Goal: Information Seeking & Learning: Find specific fact

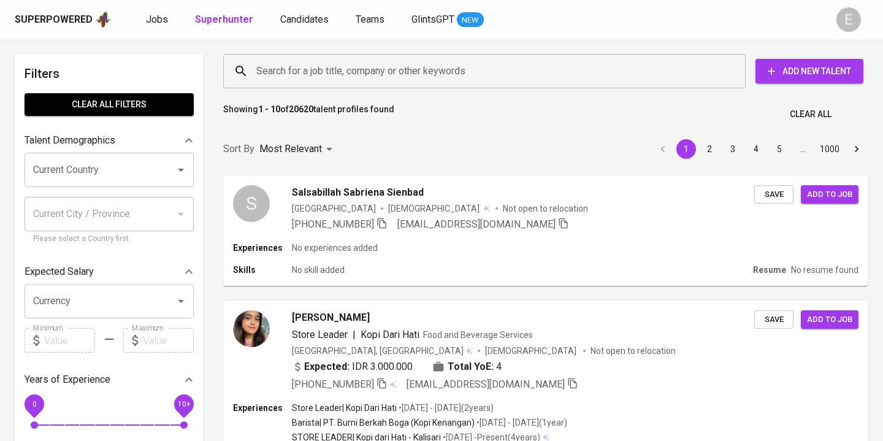
click at [326, 73] on input "Search for a job title, company or other keywords" at bounding box center [487, 70] width 469 height 23
click at [313, 73] on input "Search for a job title, company or other keywords" at bounding box center [487, 70] width 469 height 23
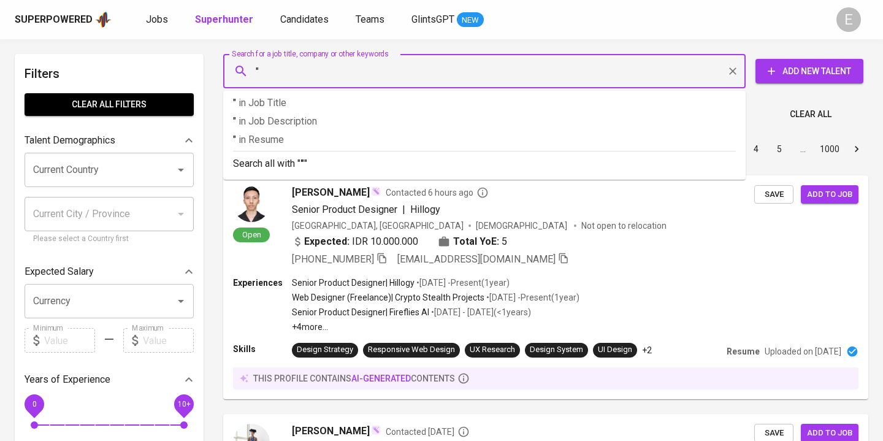
paste input "Ayu Yulistianita"
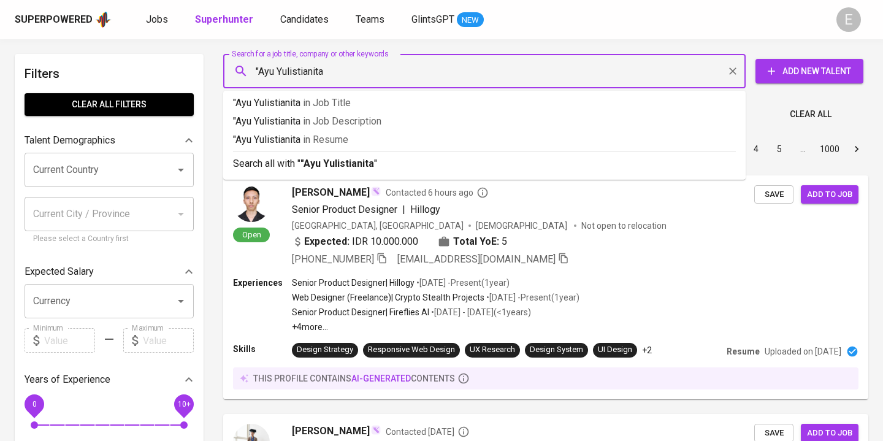
type input ""Ayu Yulistianita""
click at [248, 168] on p "Search all with " "Ayu Yulistianita" "" at bounding box center [484, 163] width 503 height 15
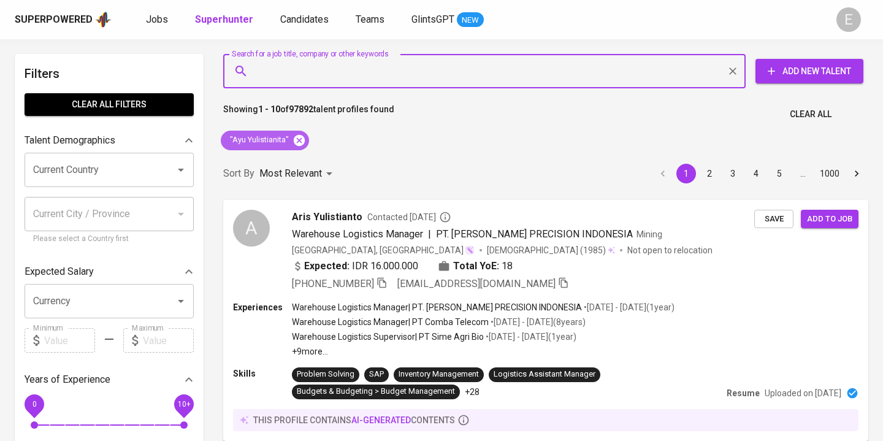
click at [301, 137] on icon at bounding box center [299, 139] width 11 height 11
click at [282, 75] on input "Search for a job title, company or other keywords" at bounding box center [487, 70] width 469 height 23
paste input ""Ayu Yulistianita"
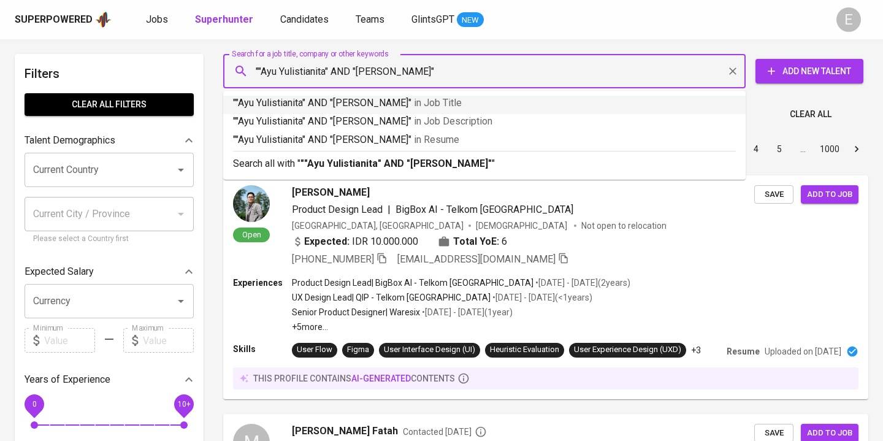
click at [262, 71] on input """Ayu Yulistianita" AND "Lee Yin"" at bounding box center [487, 70] width 469 height 23
type input ""Ayu Yulistianita" AND "Lee Yin""
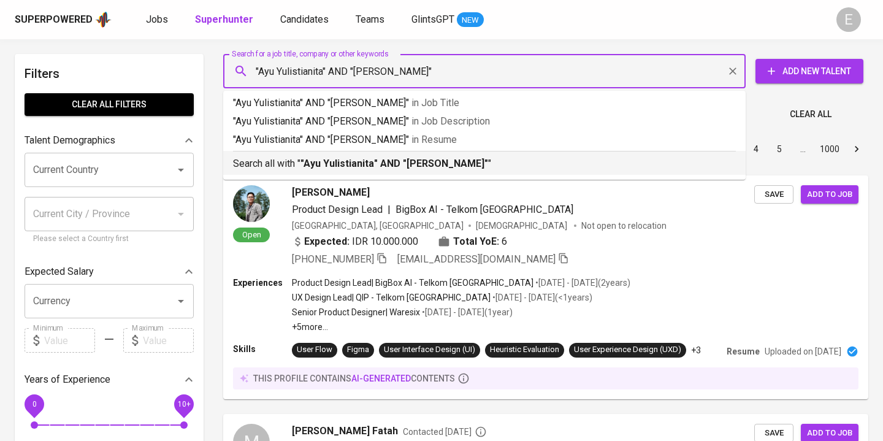
click at [348, 159] on b ""Ayu Yulistianita" AND "Lee Yin"" at bounding box center [395, 164] width 188 height 12
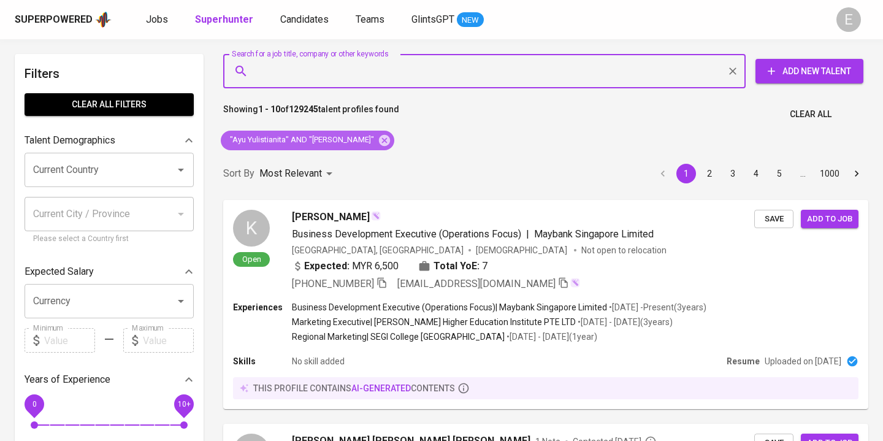
drag, startPoint x: 349, startPoint y: 141, endPoint x: 330, endPoint y: 77, distance: 66.6
click at [378, 142] on icon at bounding box center [384, 140] width 13 height 13
click at [330, 77] on input "Search for a job title, company or other keywords" at bounding box center [487, 70] width 469 height 23
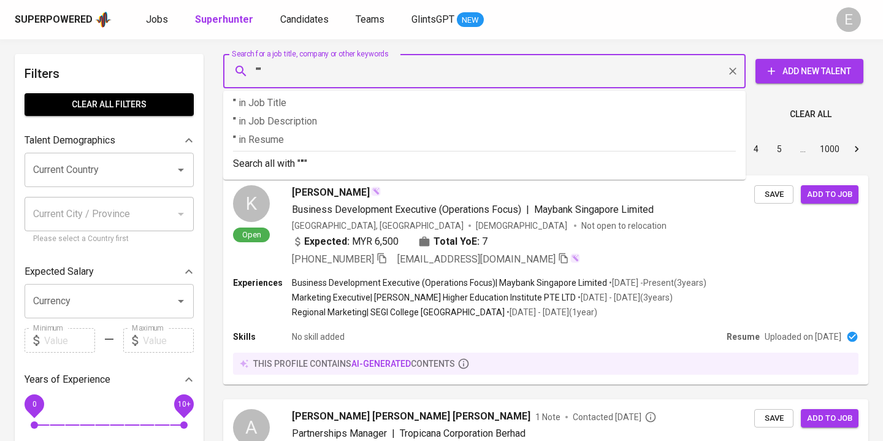
paste input "Dida Farida Tuljanah"
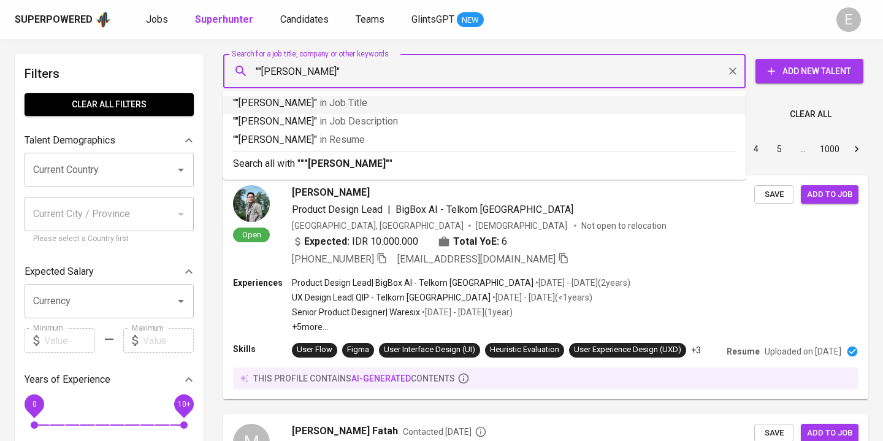
click at [262, 67] on input """Dida Farida Tuljanah"" at bounding box center [487, 70] width 469 height 23
type input ""Dida [PERSON_NAME]""
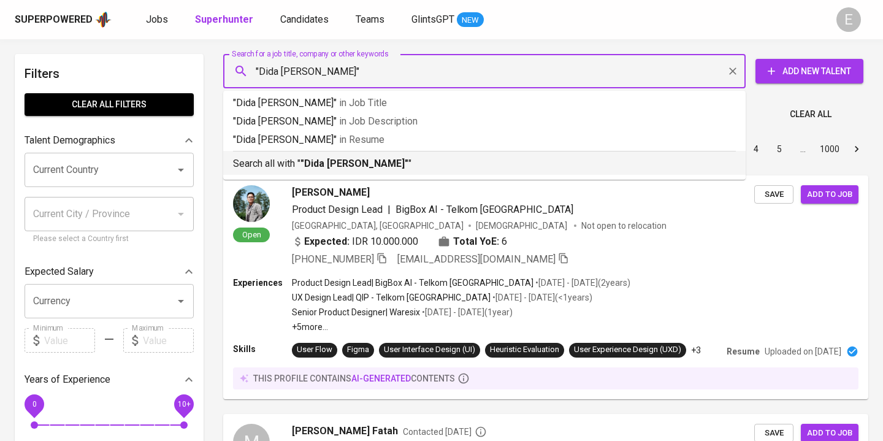
click at [313, 156] on p "Search all with " "Dida Farida Tuljanah" "" at bounding box center [484, 163] width 503 height 15
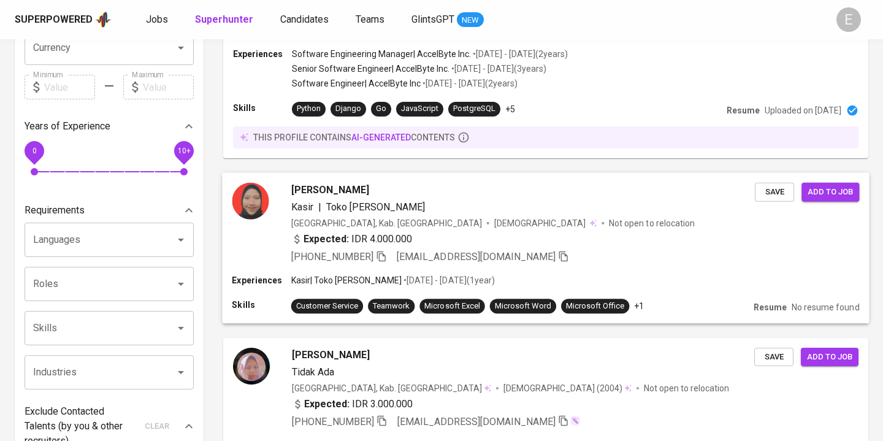
scroll to position [260, 0]
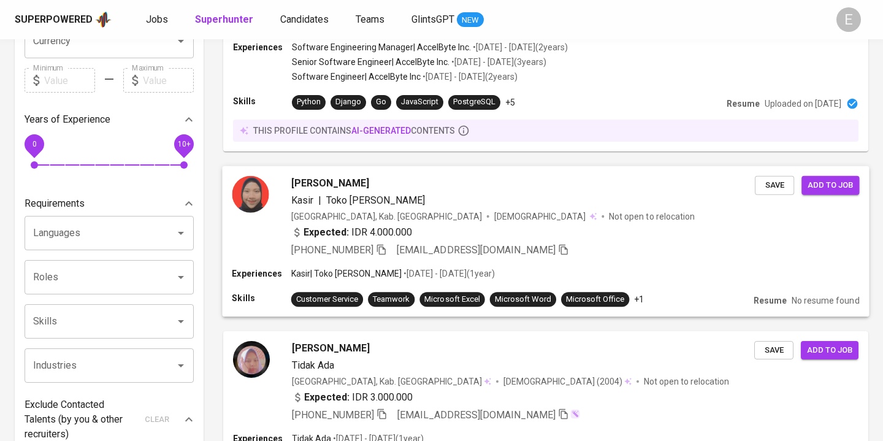
click at [451, 202] on div "Kasir | Toko Susu Jim" at bounding box center [523, 200] width 464 height 15
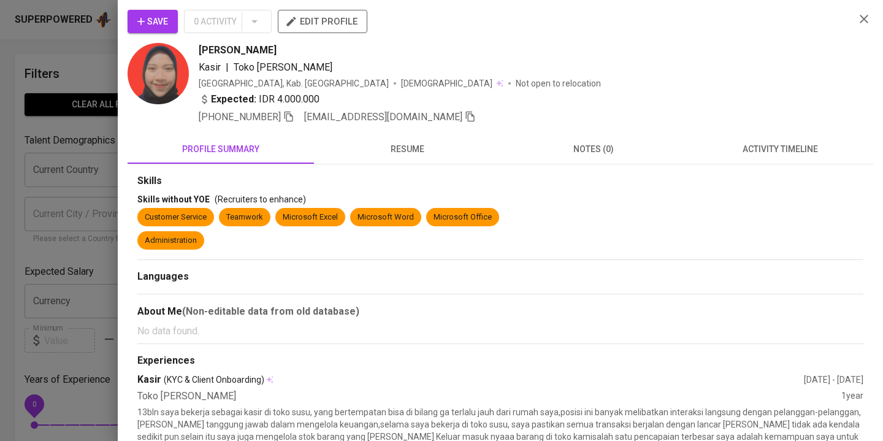
scroll to position [260, 0]
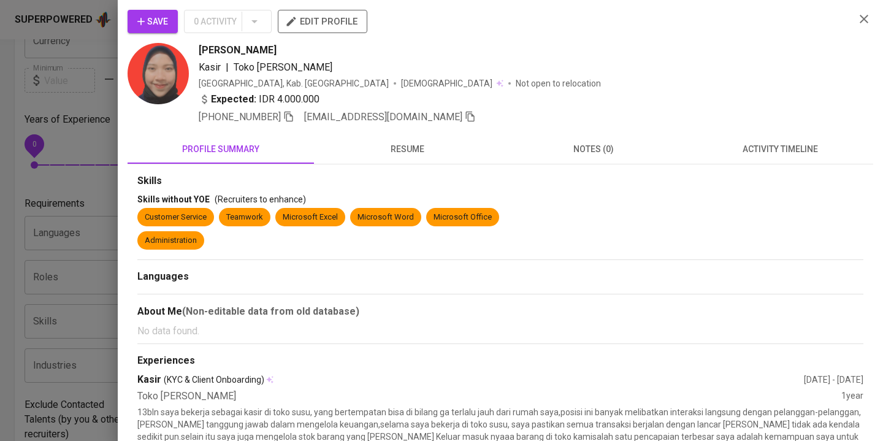
click at [413, 144] on span "resume" at bounding box center [407, 149] width 172 height 15
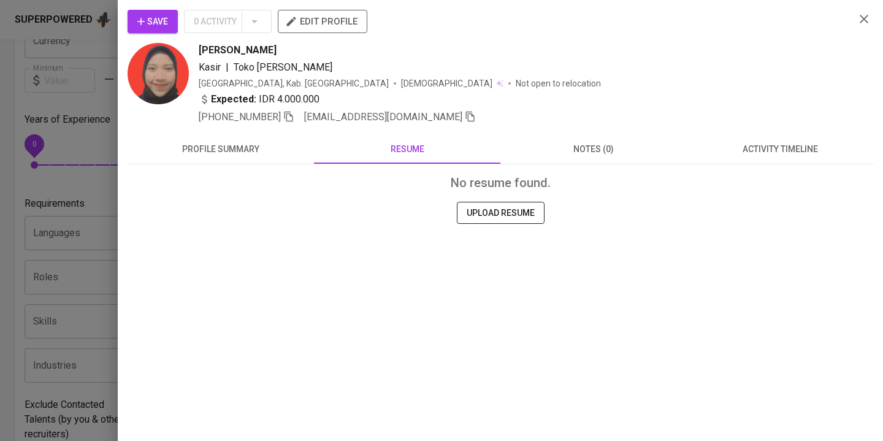
click at [250, 140] on button "profile summary" at bounding box center [221, 148] width 186 height 29
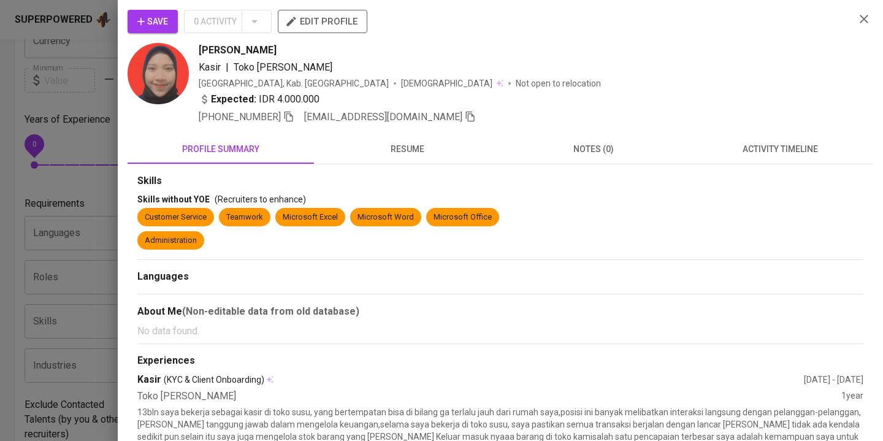
scroll to position [107, 0]
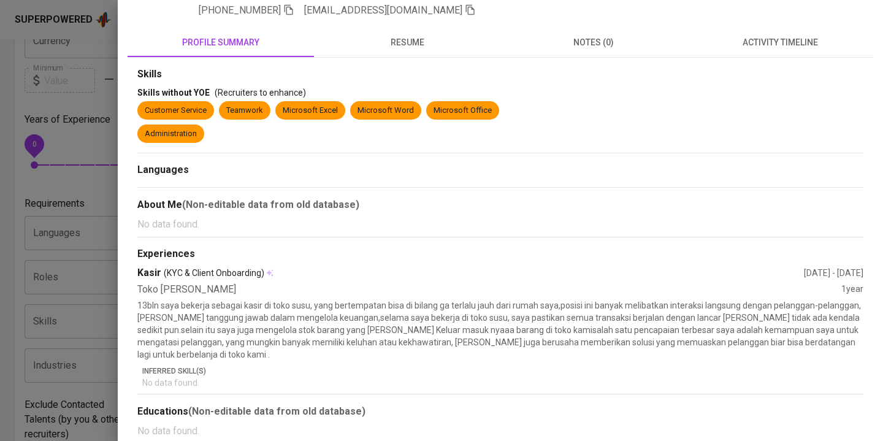
click at [31, 141] on div at bounding box center [441, 220] width 883 height 441
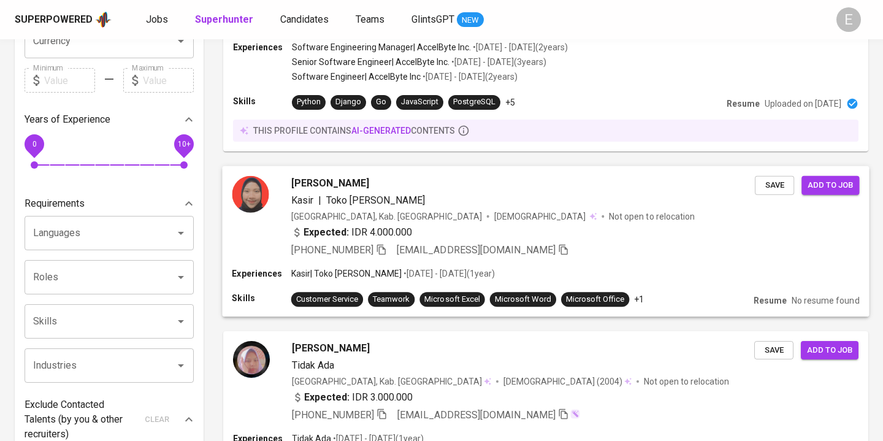
scroll to position [0, 0]
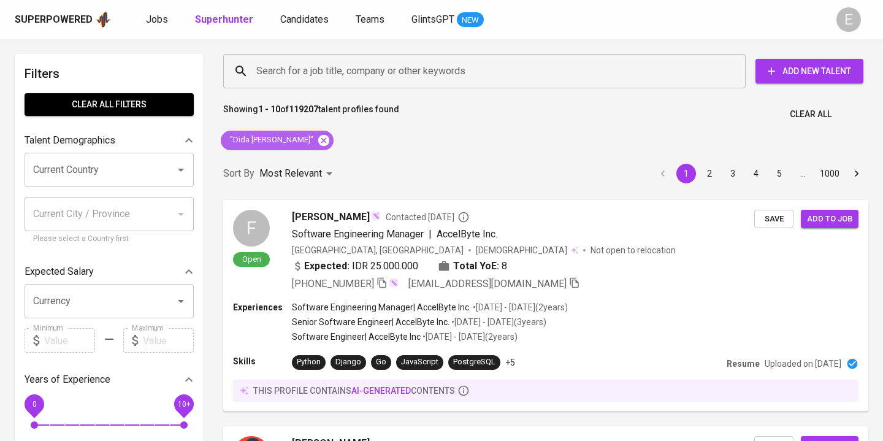
click at [319, 136] on icon at bounding box center [323, 139] width 11 height 11
click at [316, 78] on input "Search for a job title, company or other keywords" at bounding box center [487, 70] width 469 height 23
paste input "[PERSON_NAME] [PERSON_NAME]"
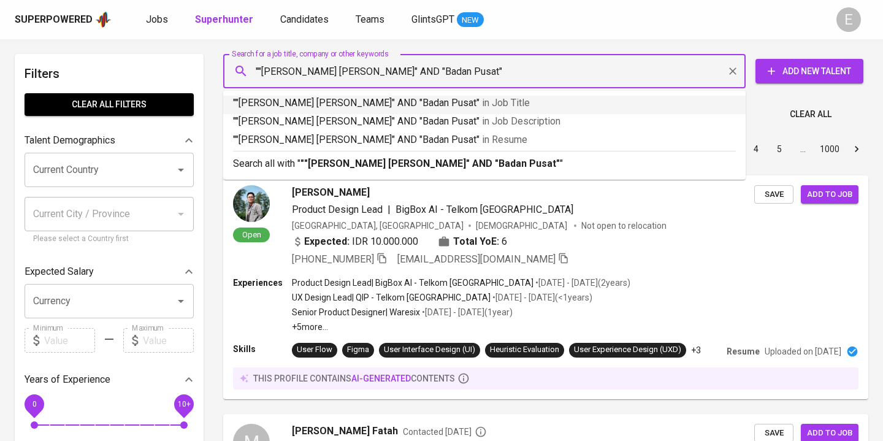
click at [261, 68] on input """[PERSON_NAME] [PERSON_NAME]" AND "Badan Pusat"" at bounding box center [487, 70] width 469 height 23
type input ""[PERSON_NAME] [PERSON_NAME]" AND "Badan Pusat""
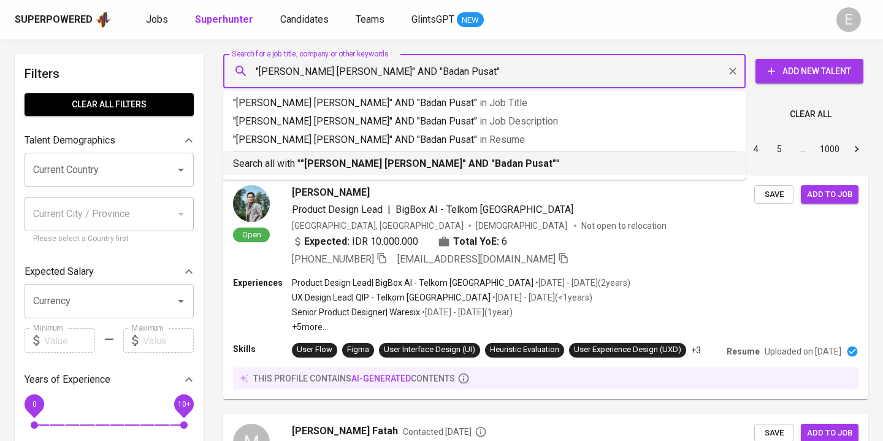
click at [302, 159] on b ""[PERSON_NAME] [PERSON_NAME]" AND "Badan Pusat"" at bounding box center [429, 164] width 256 height 12
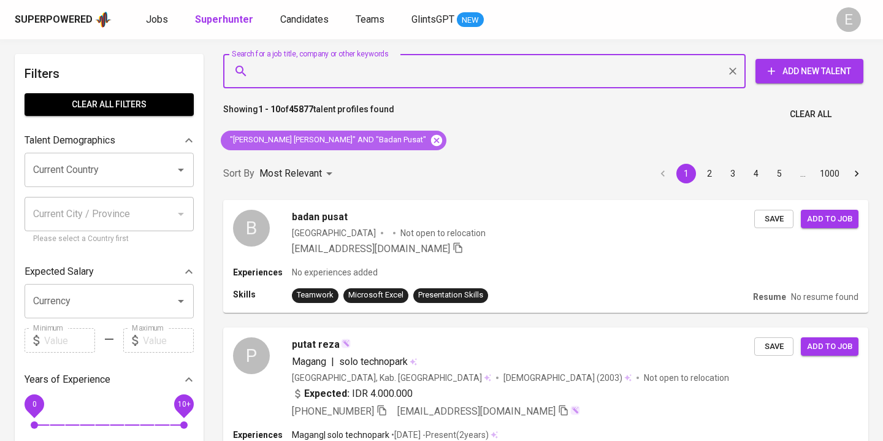
click at [431, 137] on icon at bounding box center [436, 139] width 11 height 11
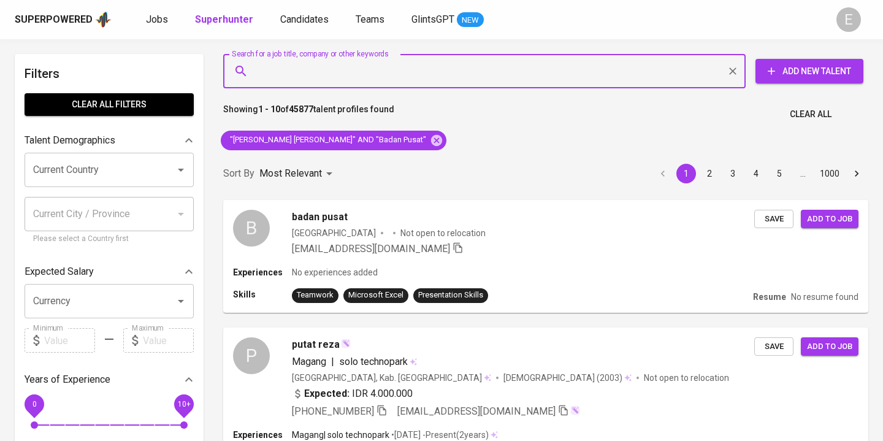
click at [315, 72] on input "Search for a job title, company or other keywords" at bounding box center [487, 70] width 469 height 23
paste input "[EMAIL_ADDRESS][DOMAIN_NAME]"
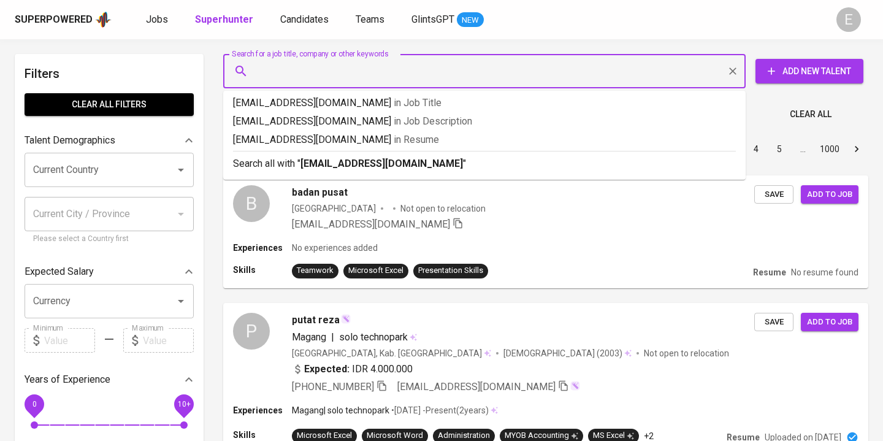
type input "[EMAIL_ADDRESS][DOMAIN_NAME]"
click at [305, 161] on b "[EMAIL_ADDRESS][DOMAIN_NAME]" at bounding box center [382, 164] width 163 height 12
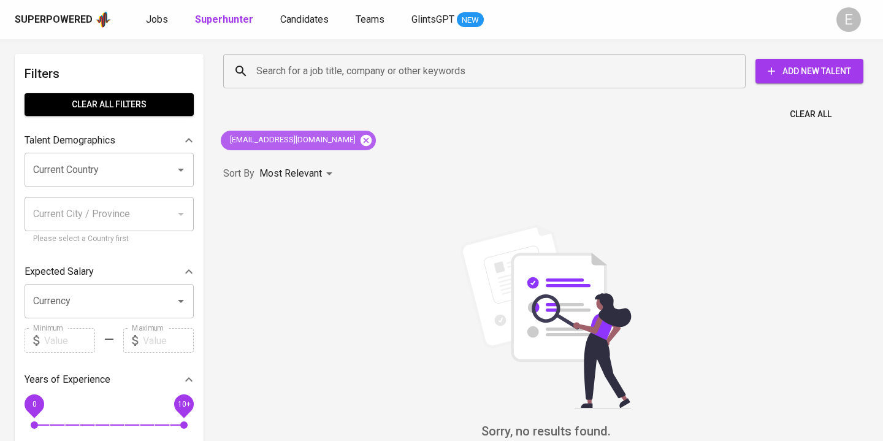
click at [361, 140] on icon at bounding box center [366, 139] width 11 height 11
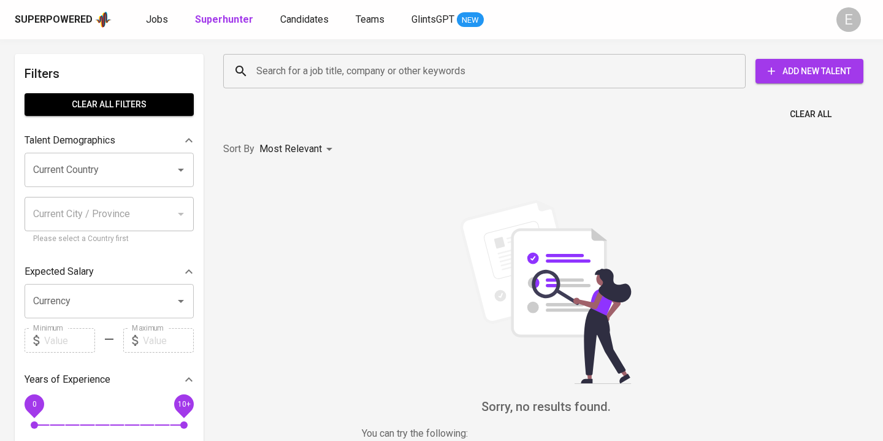
click at [288, 74] on input "Search for a job title, company or other keywords" at bounding box center [487, 70] width 469 height 23
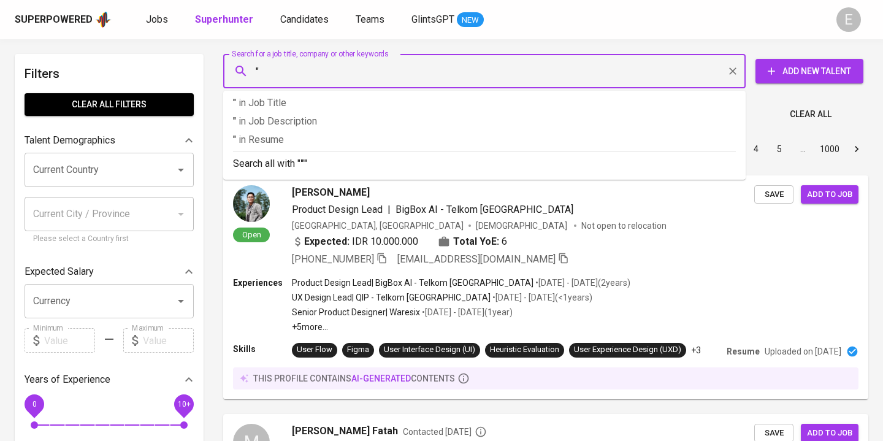
paste input "[EMAIL_ADDRESS][DOMAIN_NAME]"
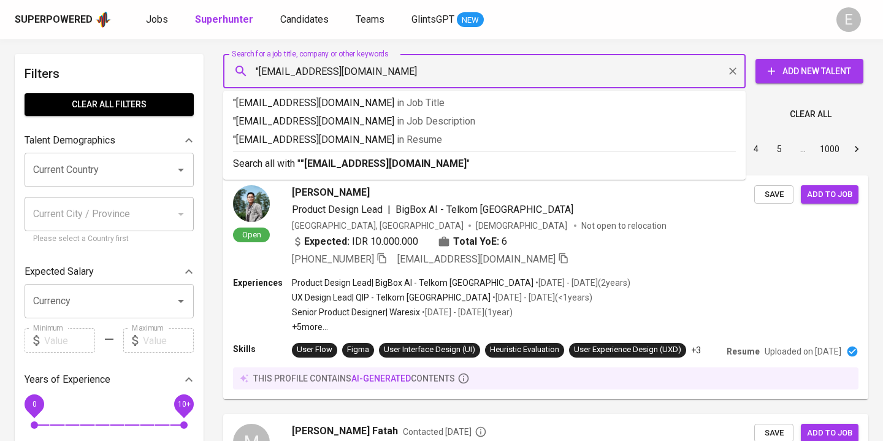
type input ""[EMAIL_ADDRESS][DOMAIN_NAME]""
click at [293, 165] on p "Search all with " "[EMAIL_ADDRESS][DOMAIN_NAME]" "" at bounding box center [484, 163] width 503 height 15
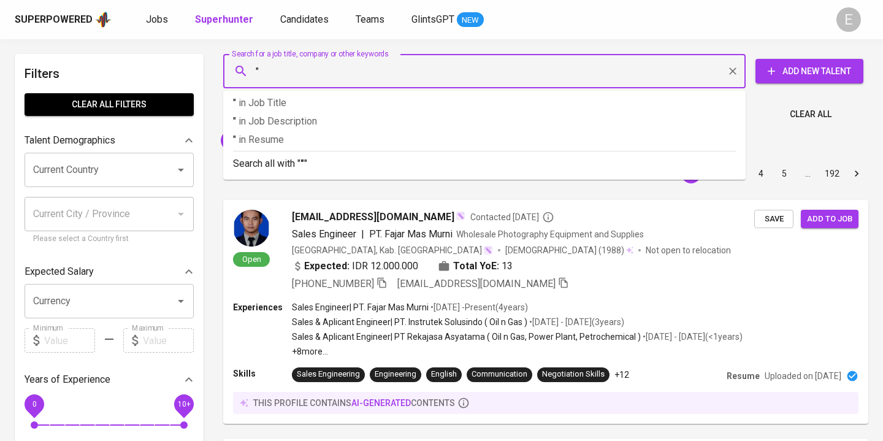
paste input "[PERSON_NAME]"
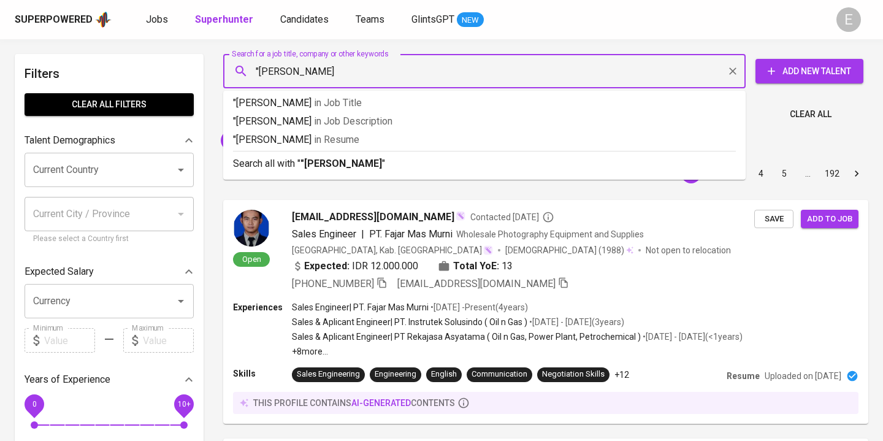
type input ""[PERSON_NAME]""
click at [363, 161] on b ""[PERSON_NAME]"" at bounding box center [343, 164] width 85 height 12
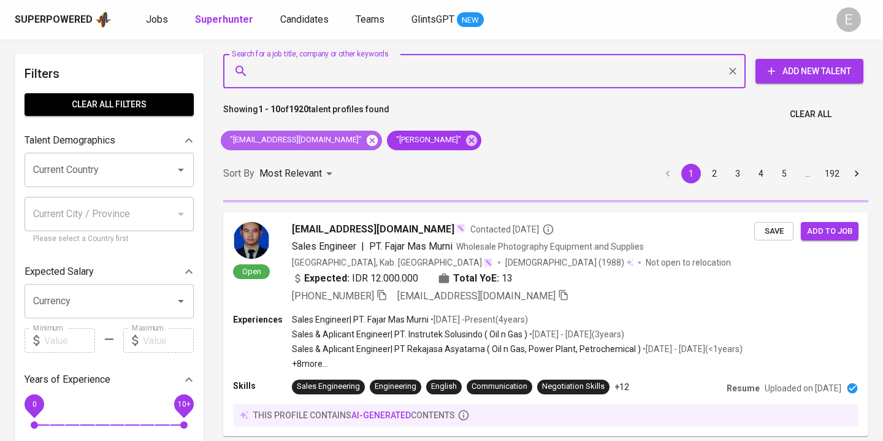
click at [366, 141] on icon at bounding box center [372, 140] width 13 height 13
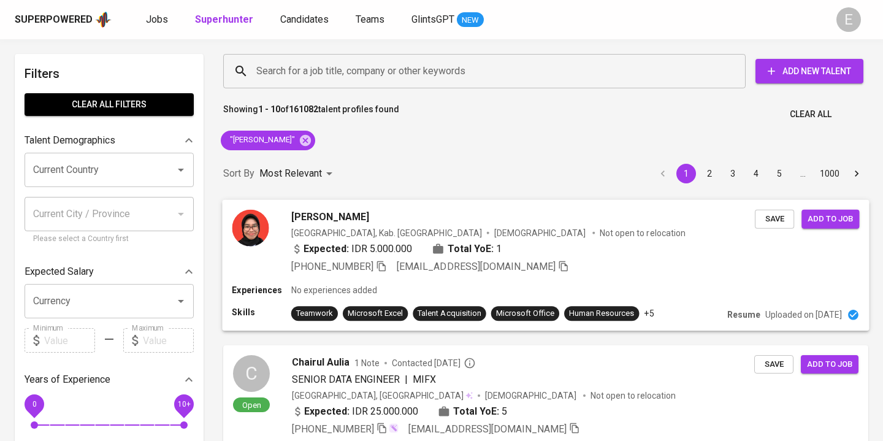
click at [383, 264] on icon "button" at bounding box center [381, 265] width 11 height 11
